Goal: Task Accomplishment & Management: Use online tool/utility

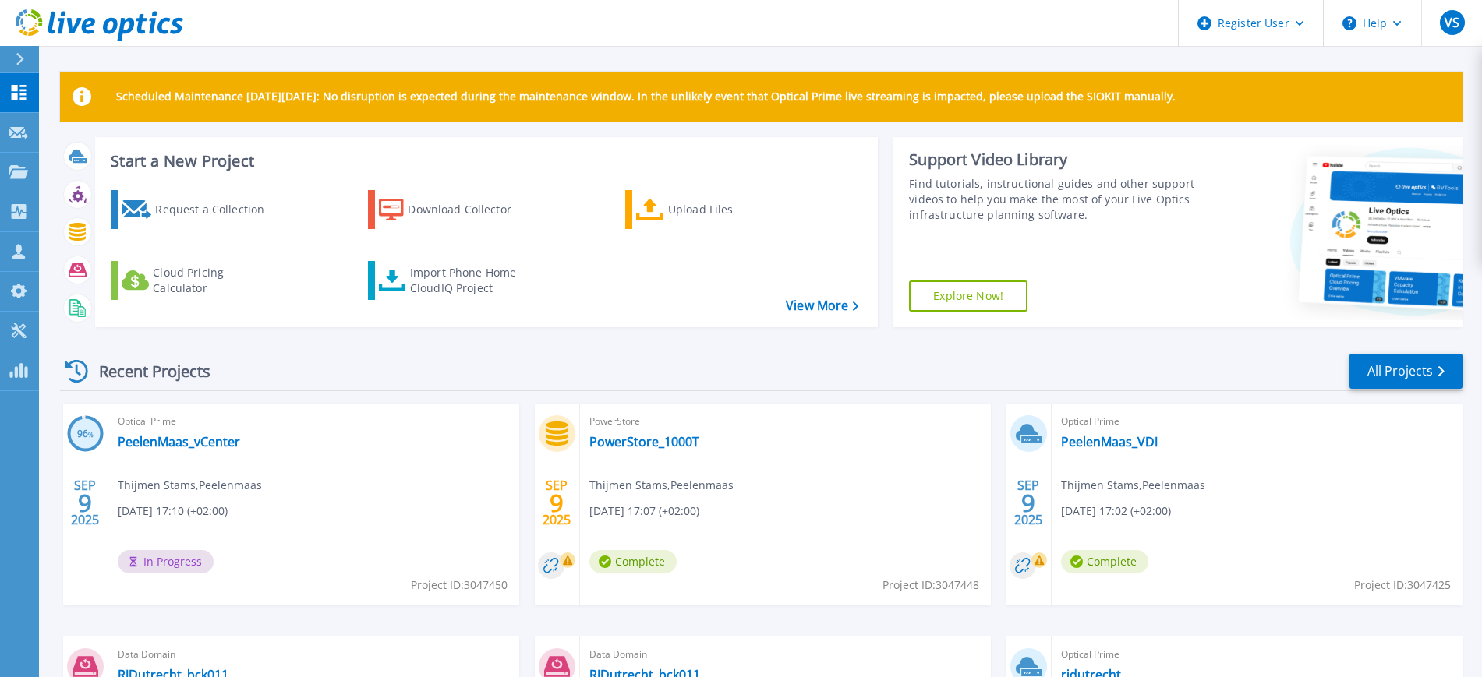
click at [23, 58] on icon at bounding box center [20, 59] width 9 height 12
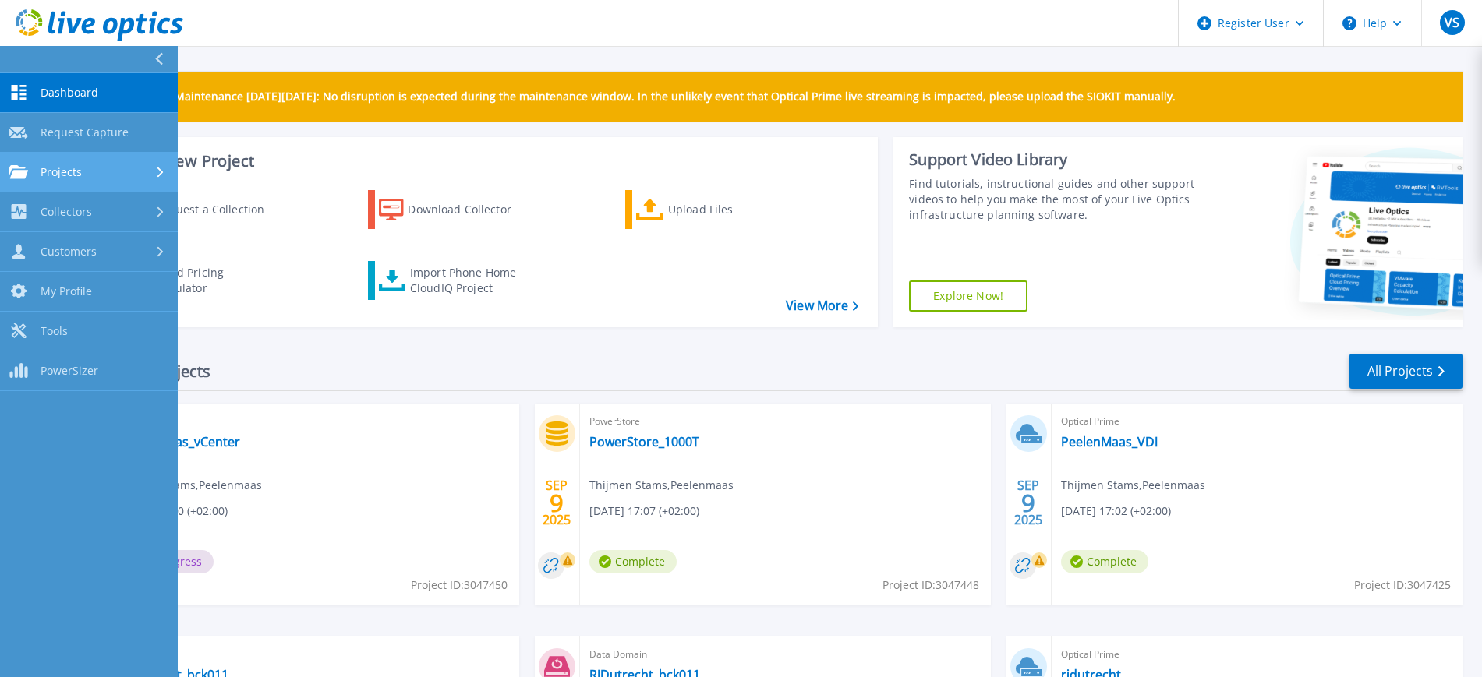
click at [80, 169] on span "Projects" at bounding box center [61, 172] width 41 height 14
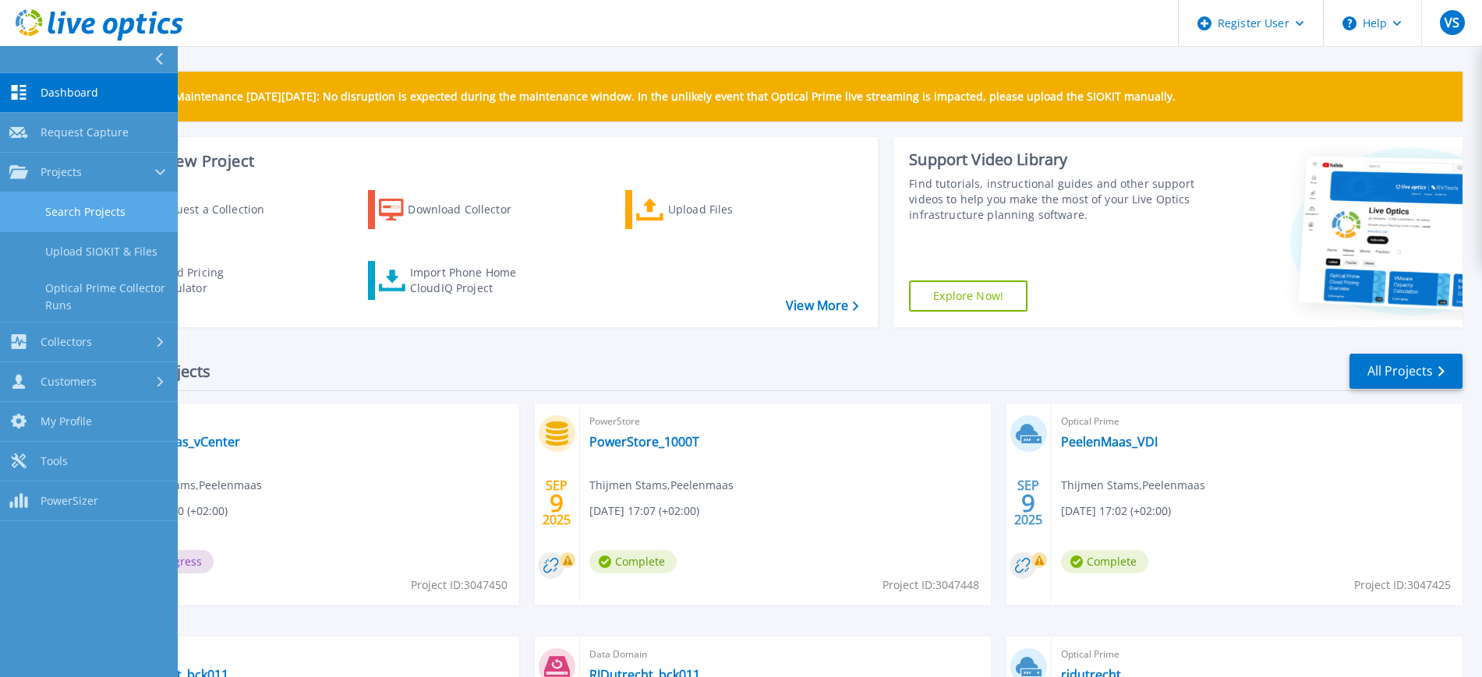
click at [80, 211] on link "Search Projects" at bounding box center [89, 213] width 178 height 40
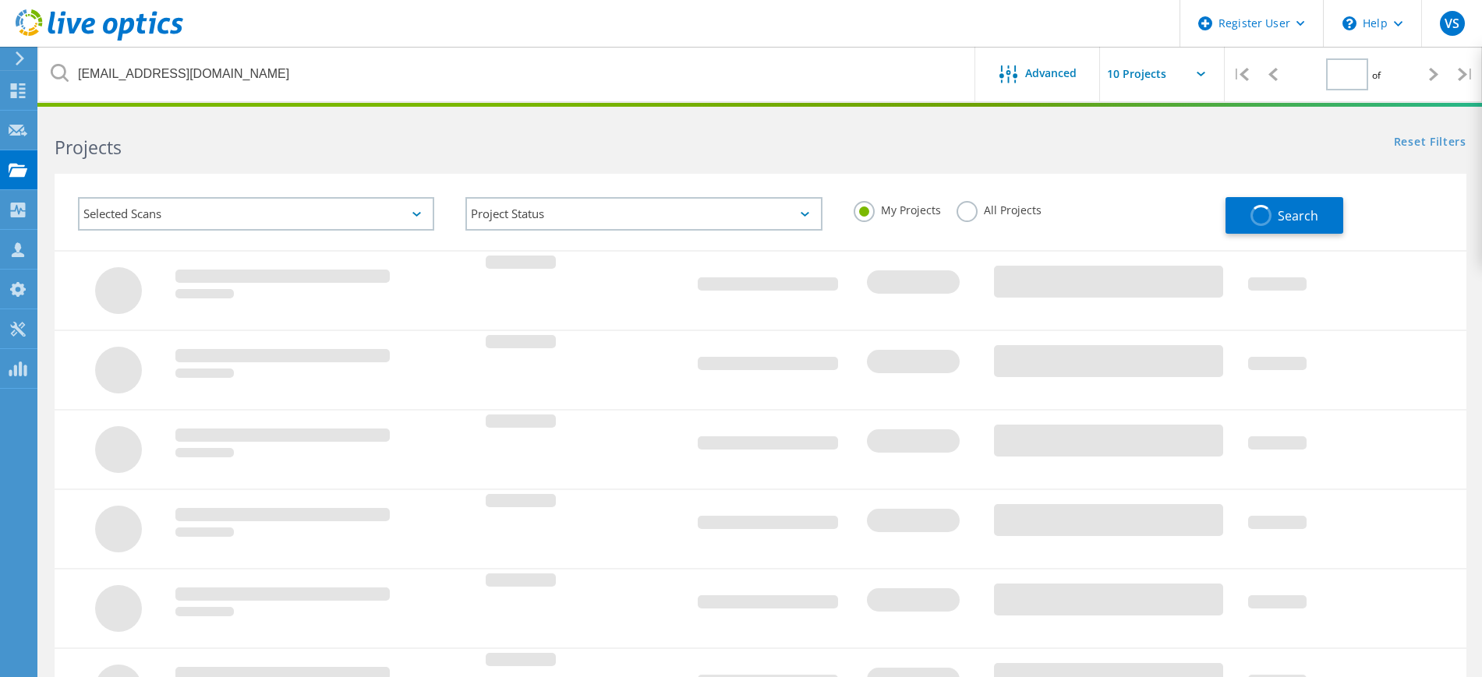
type input "1"
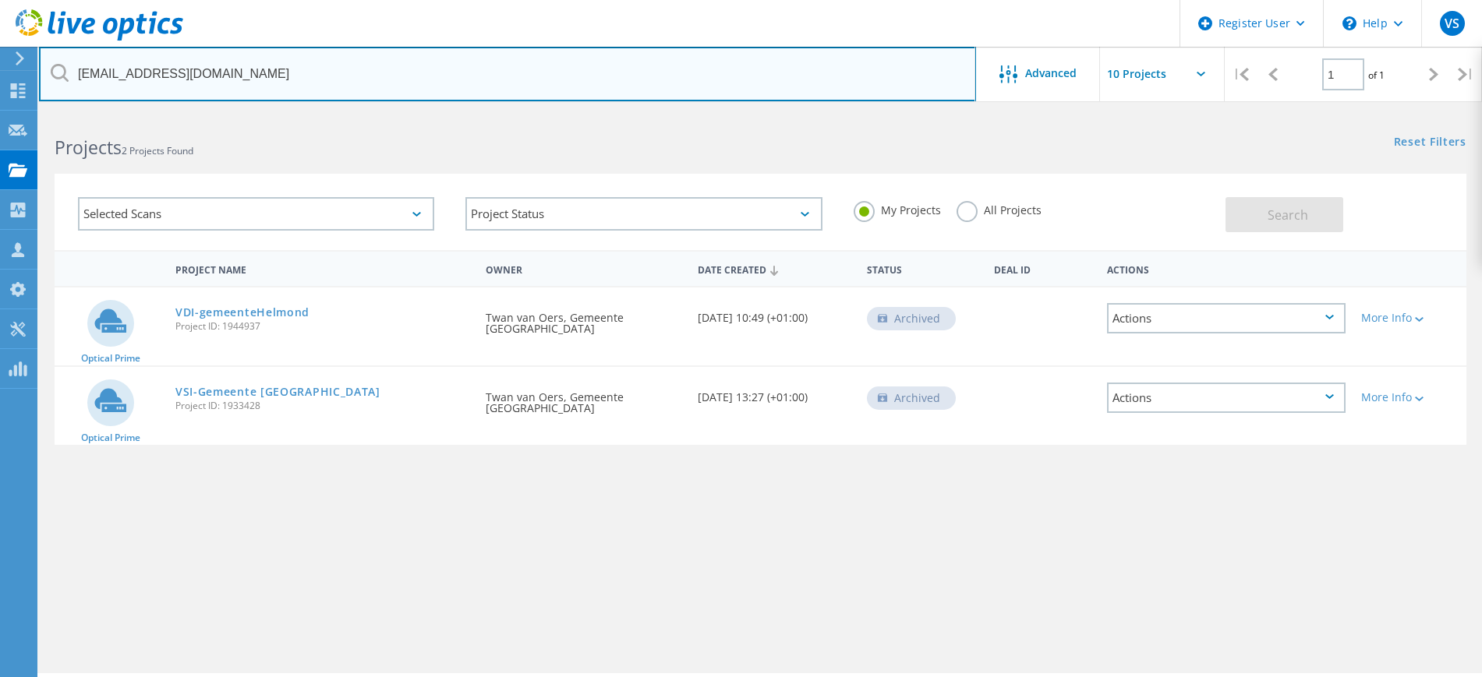
click at [335, 71] on input "t.van.oers@helmond.nl" at bounding box center [507, 74] width 937 height 55
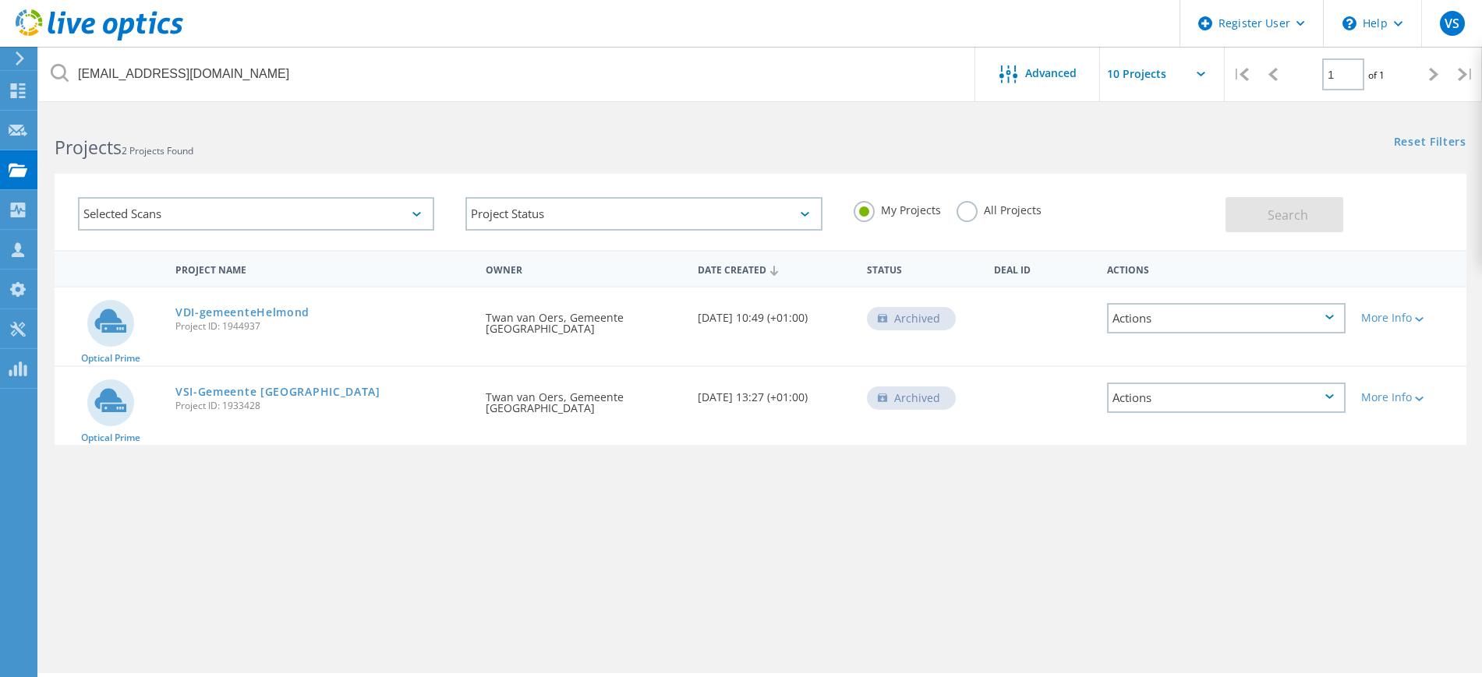
click at [968, 212] on label "All Projects" at bounding box center [998, 208] width 85 height 15
click at [0, 0] on input "All Projects" at bounding box center [0, 0] width 0 height 0
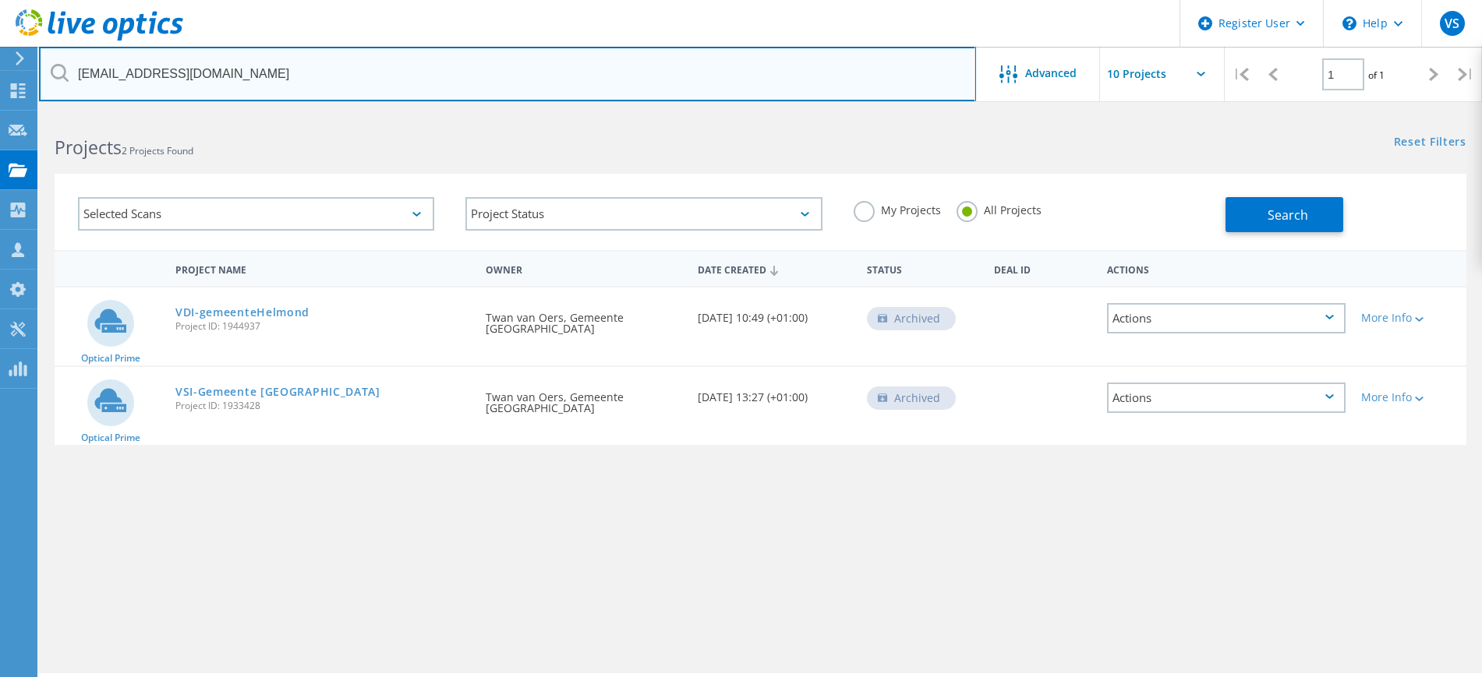
click at [309, 72] on input "t.van.oers@helmond.nl" at bounding box center [507, 74] width 937 height 55
paste input "j.van.der.laak@vru.nl"
type input "J.van.der.Laak@vru.nl"
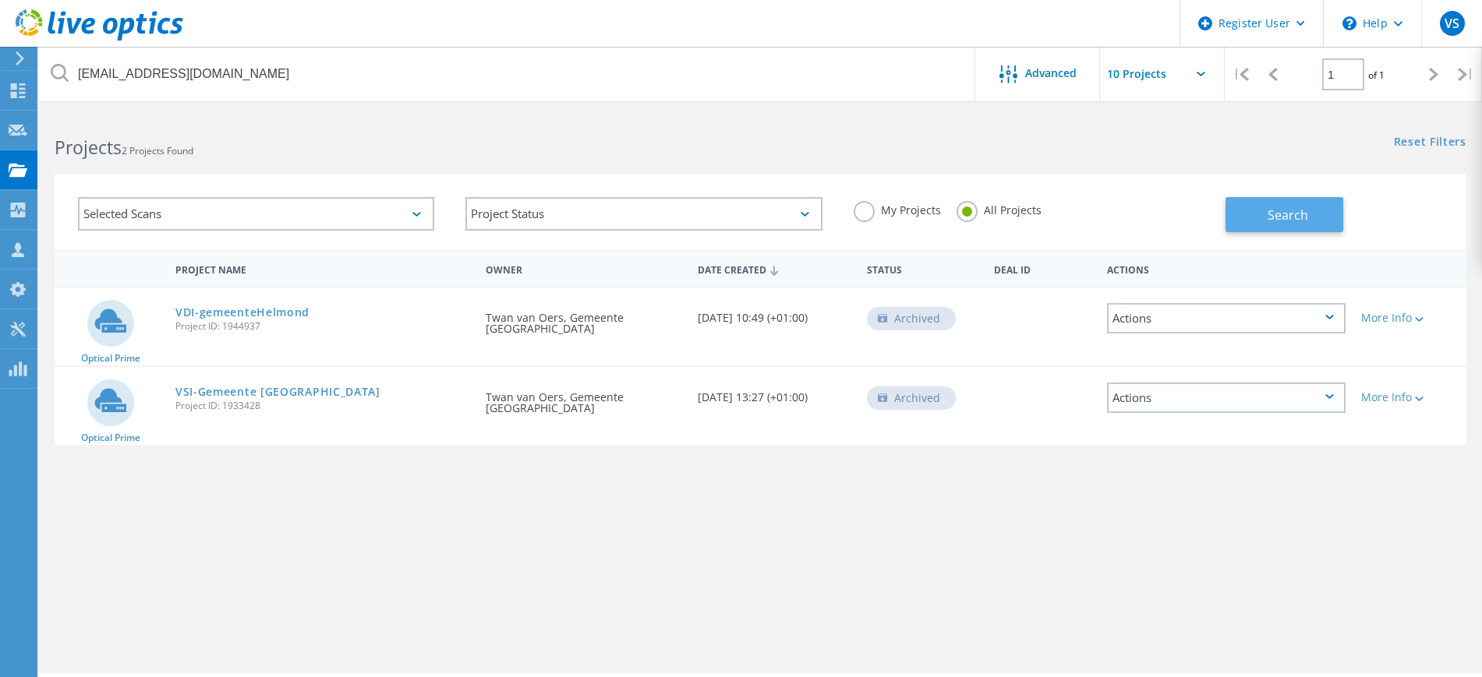
click at [1281, 218] on span "Search" at bounding box center [1287, 215] width 41 height 17
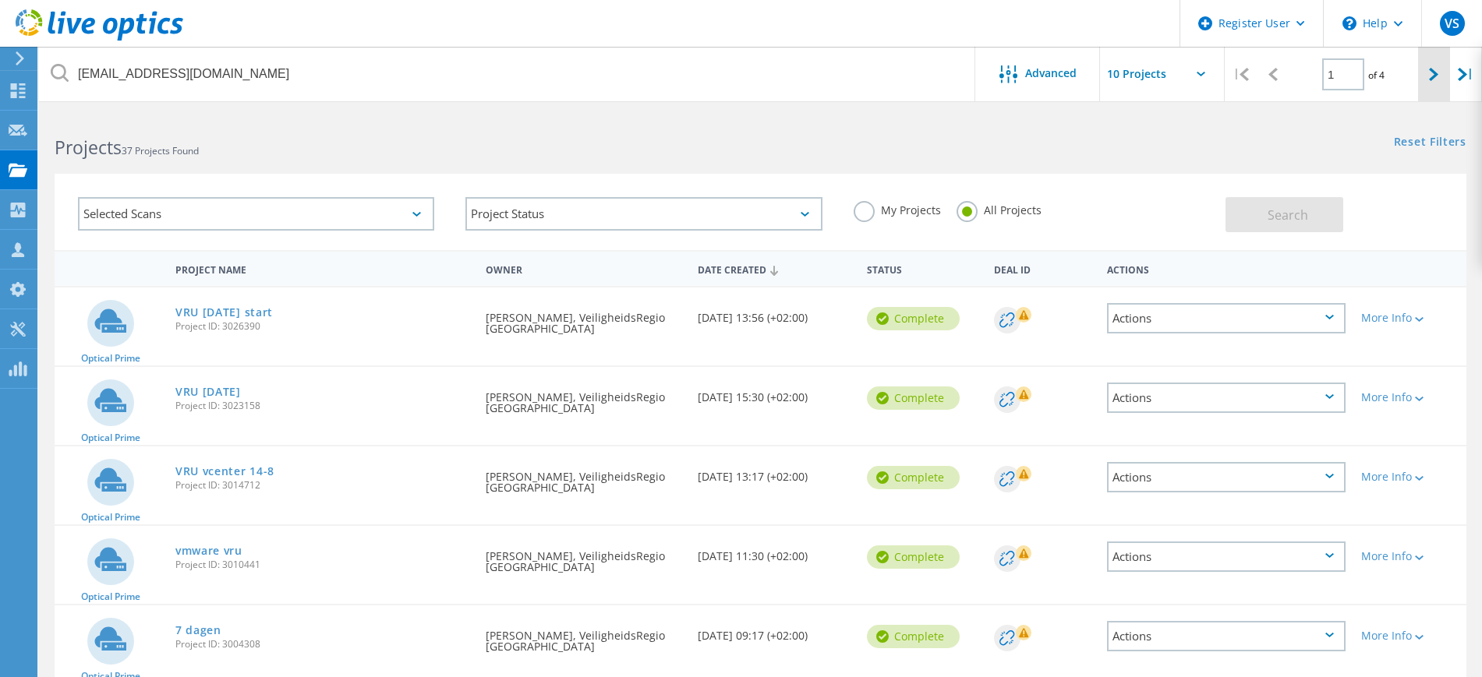
click at [1433, 62] on div at bounding box center [1434, 74] width 32 height 55
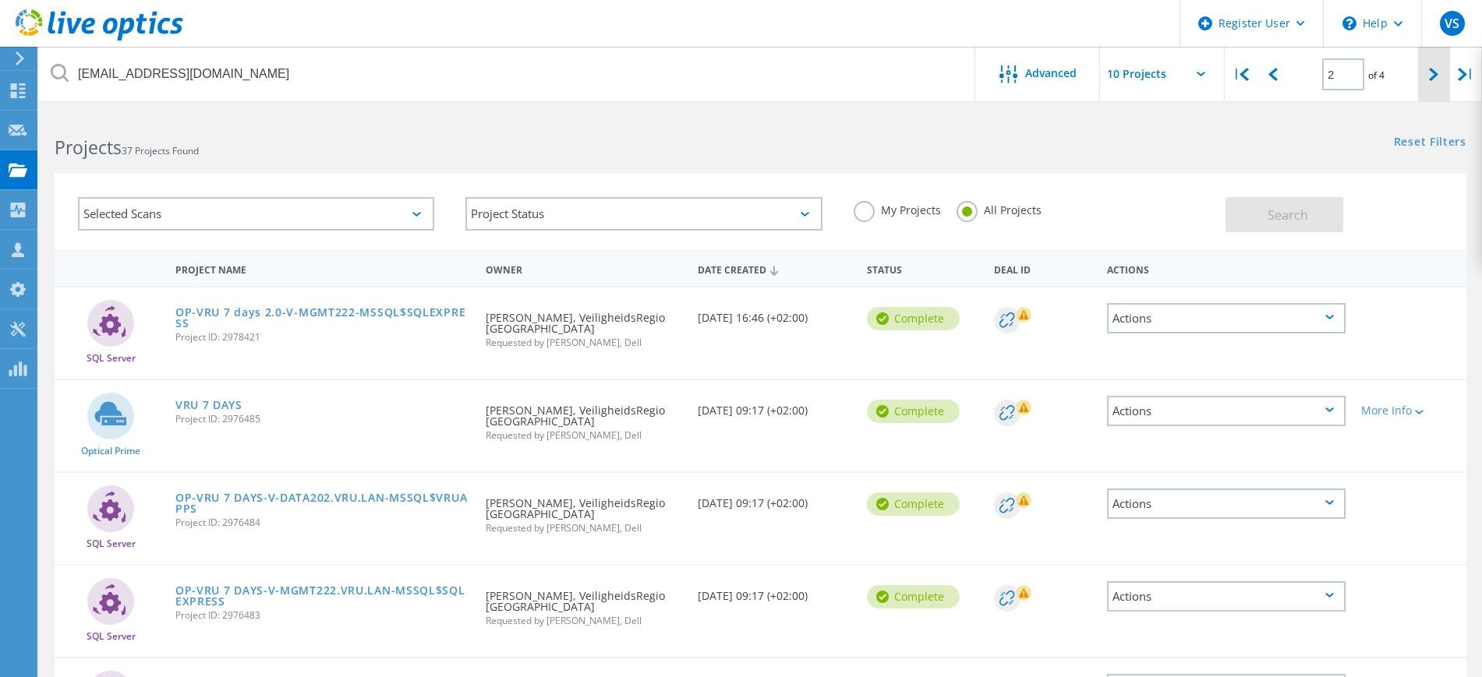
click at [1428, 72] on div at bounding box center [1434, 74] width 32 height 55
type input "3"
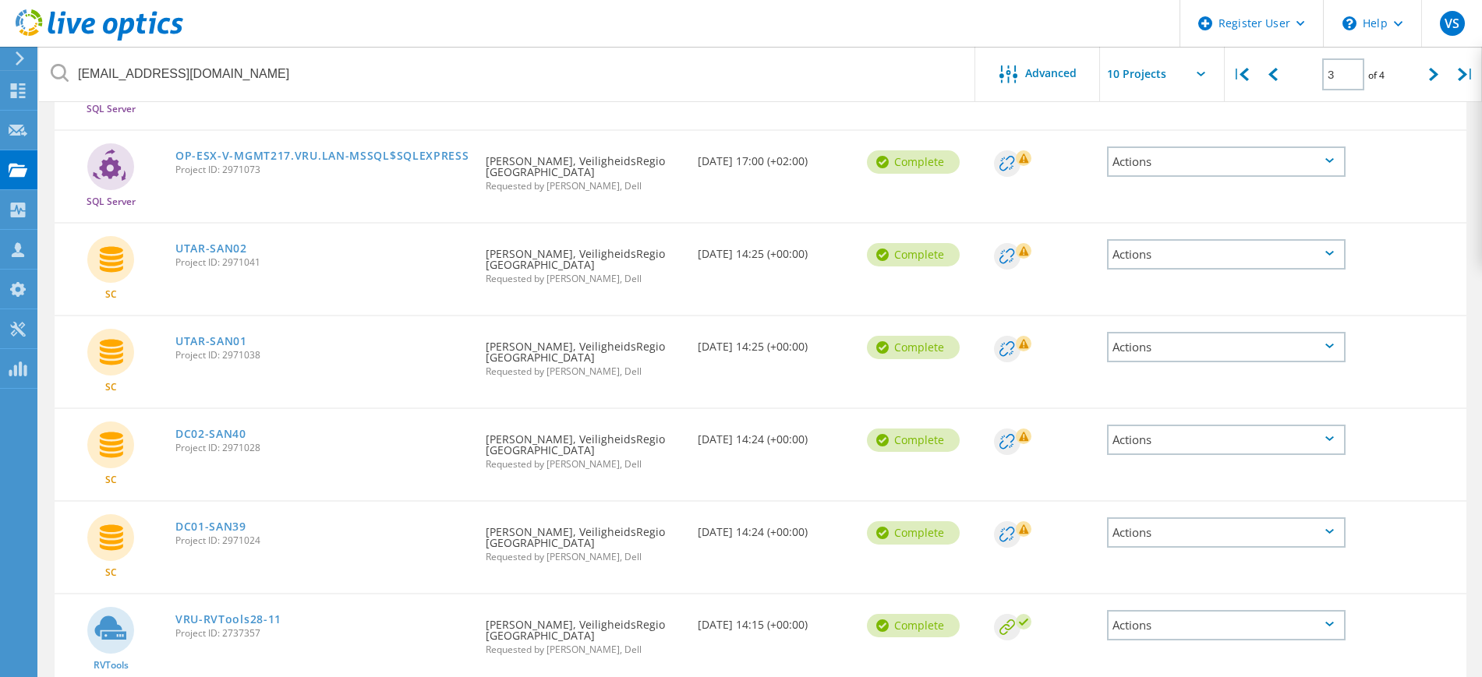
scroll to position [545, 0]
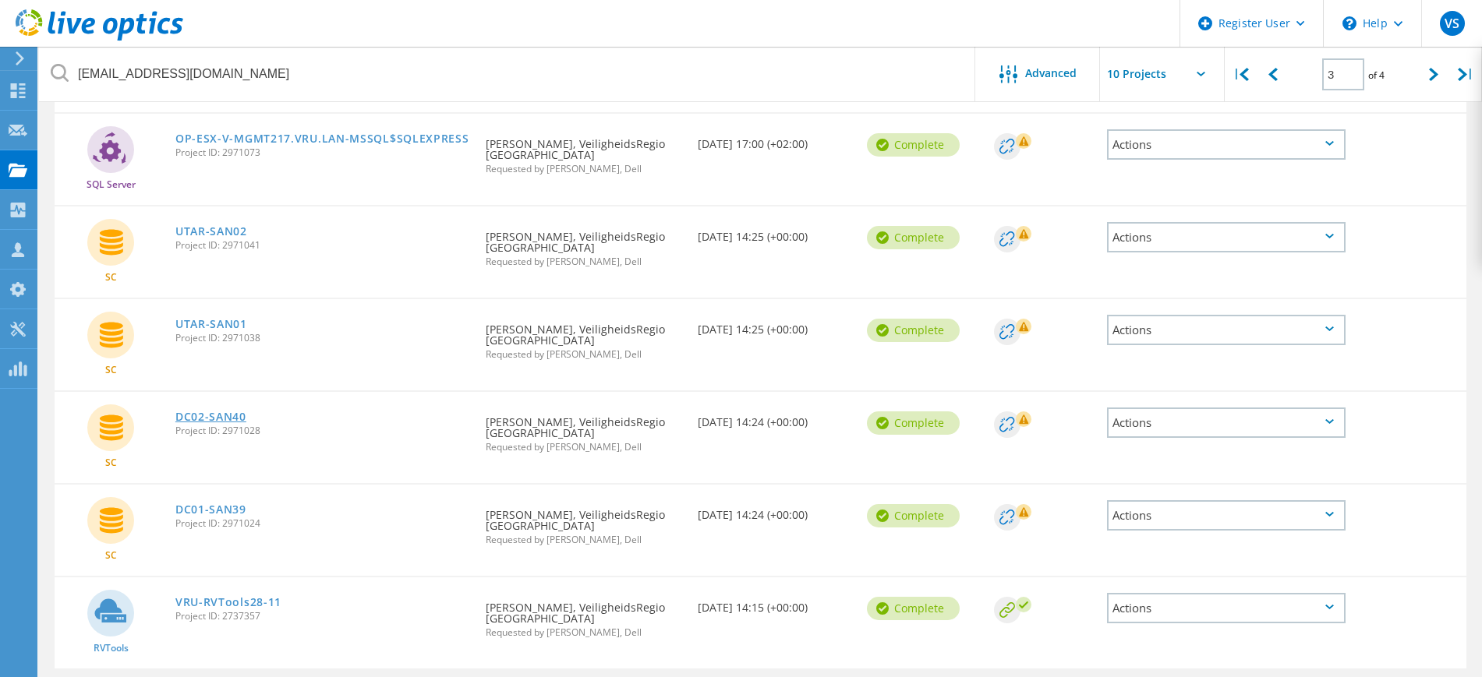
click at [218, 418] on link "DC02-SAN40" at bounding box center [210, 417] width 71 height 11
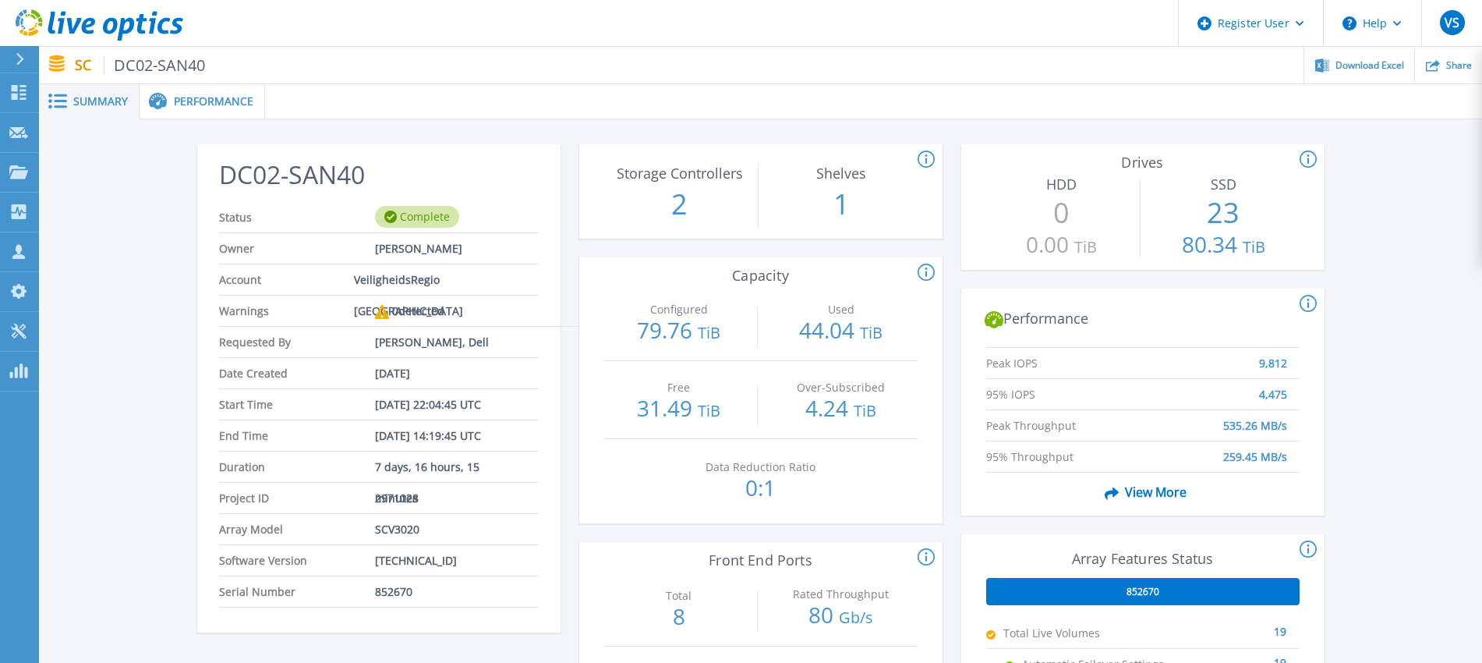
click at [186, 107] on span "Performance" at bounding box center [214, 101] width 80 height 11
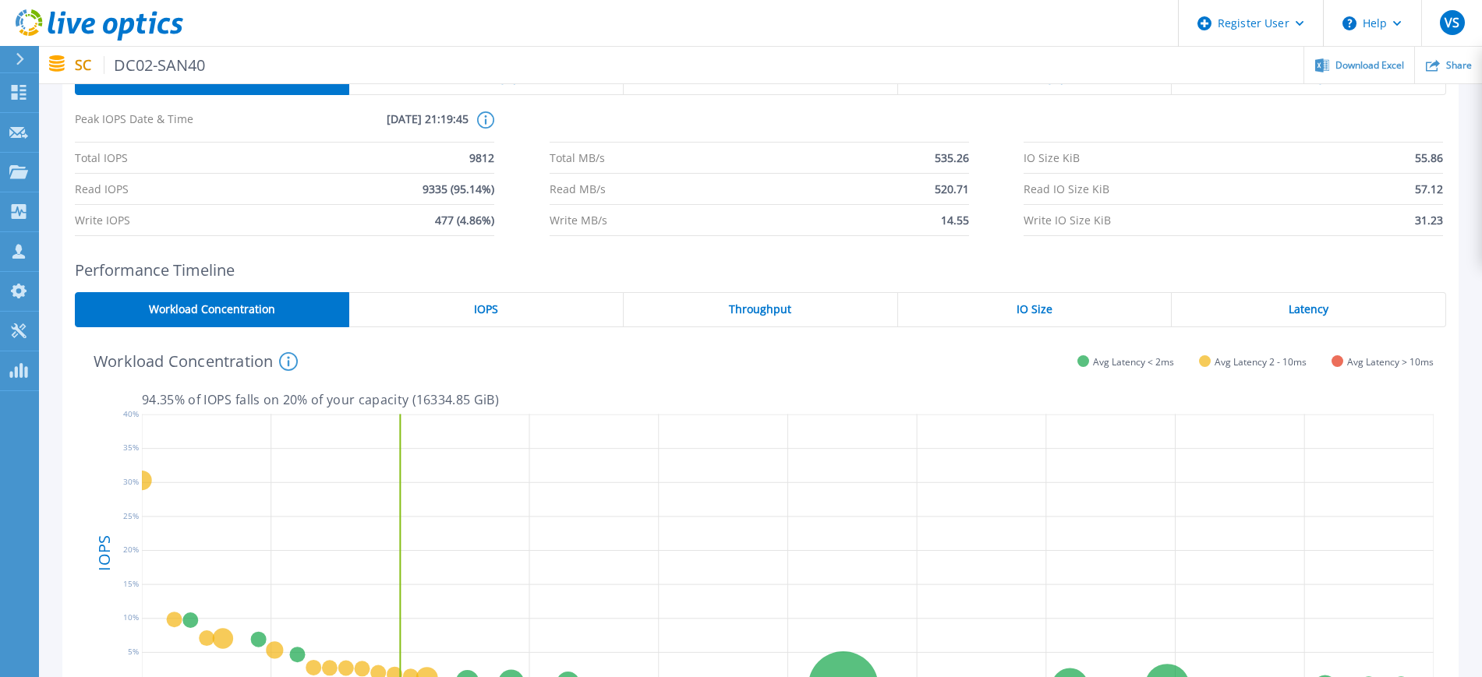
scroll to position [97, 0]
click at [1272, 304] on div "Latency" at bounding box center [1309, 309] width 274 height 35
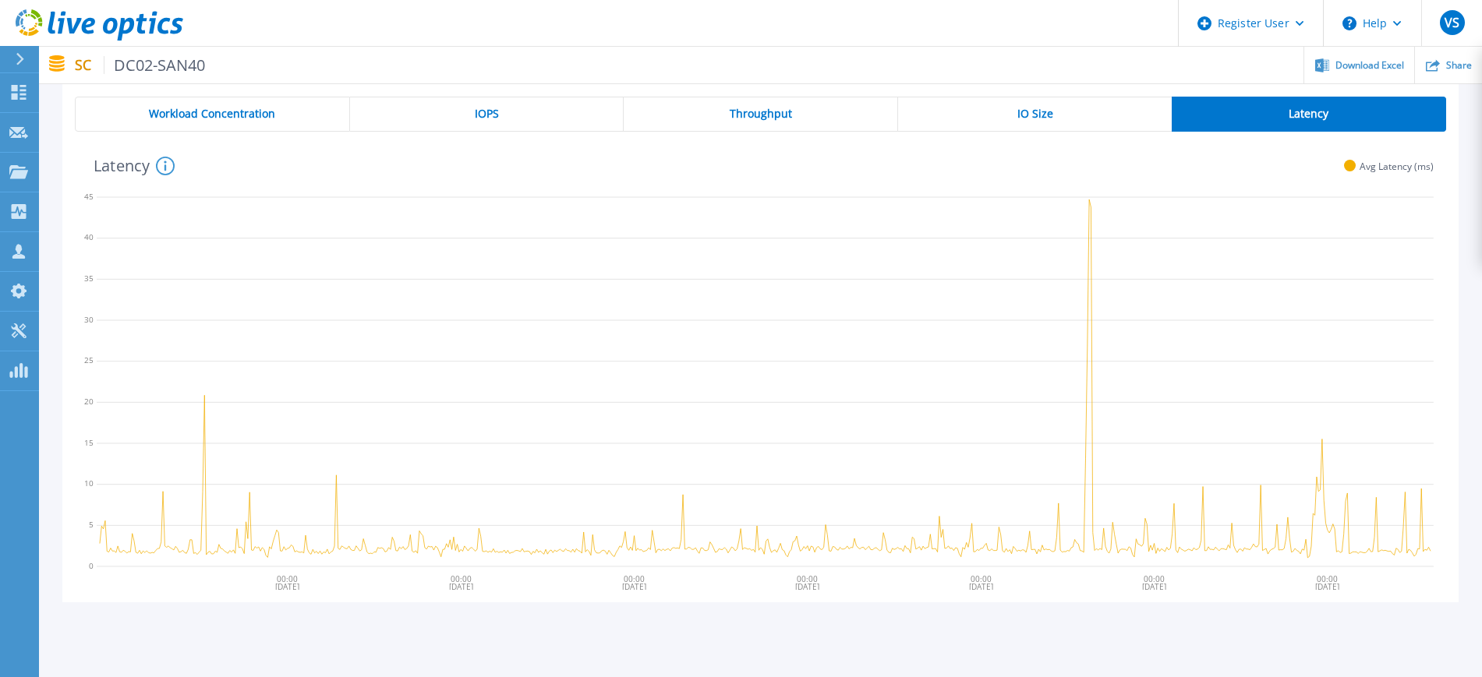
scroll to position [270, 0]
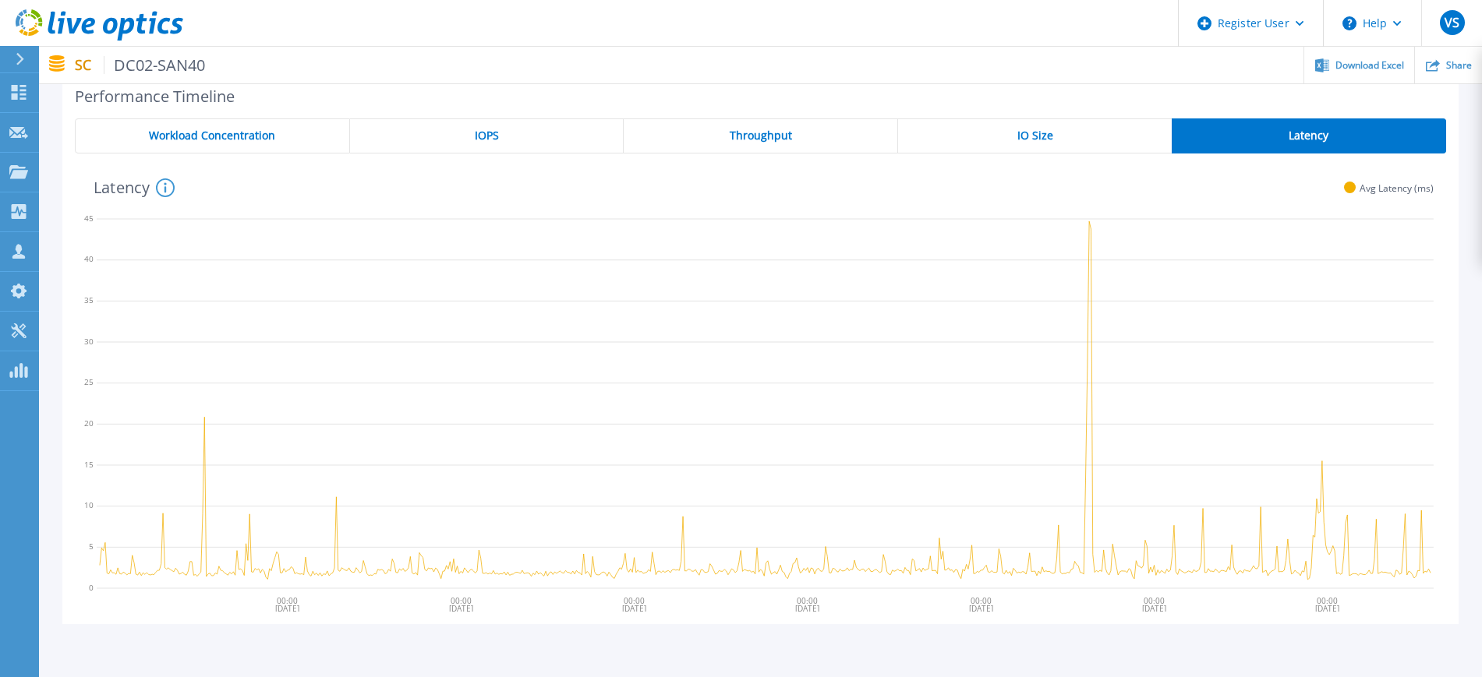
click at [449, 135] on div "IOPS" at bounding box center [487, 135] width 274 height 35
